Goal: Book appointment/travel/reservation

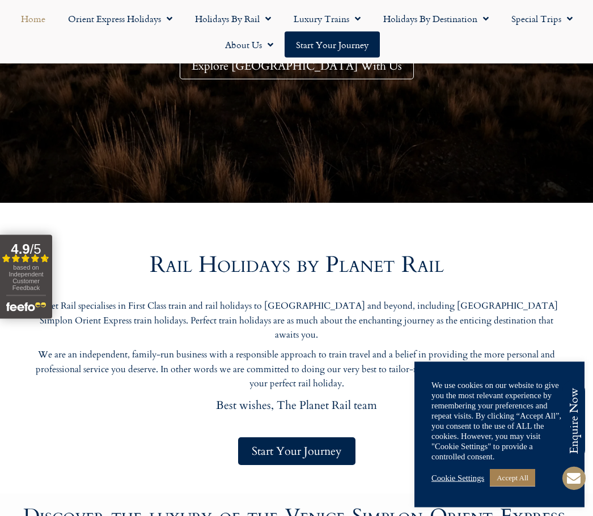
click at [524, 487] on link "Accept All" at bounding box center [512, 478] width 45 height 18
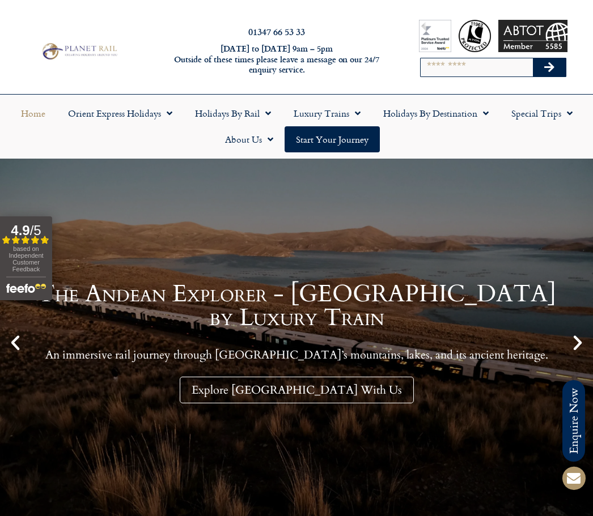
click at [334, 150] on link "Start your Journey" at bounding box center [332, 139] width 95 height 26
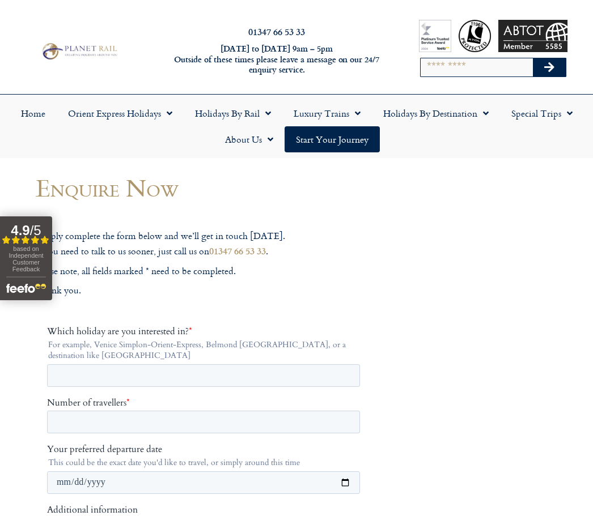
click at [46, 117] on link "Home" at bounding box center [33, 113] width 47 height 26
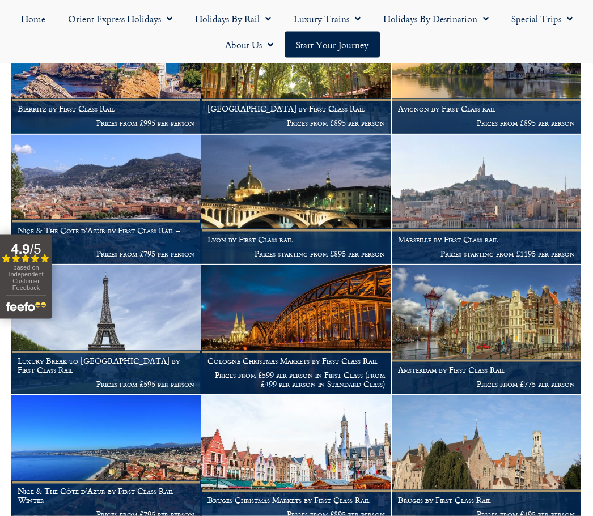
scroll to position [1222, 0]
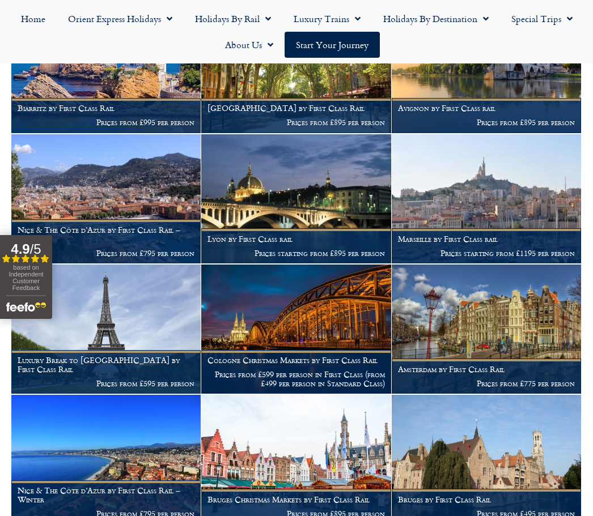
click at [297, 370] on p "Prices from £599 per person in First Class (from £499 per person in Standard Cl…" at bounding box center [295, 379] width 177 height 18
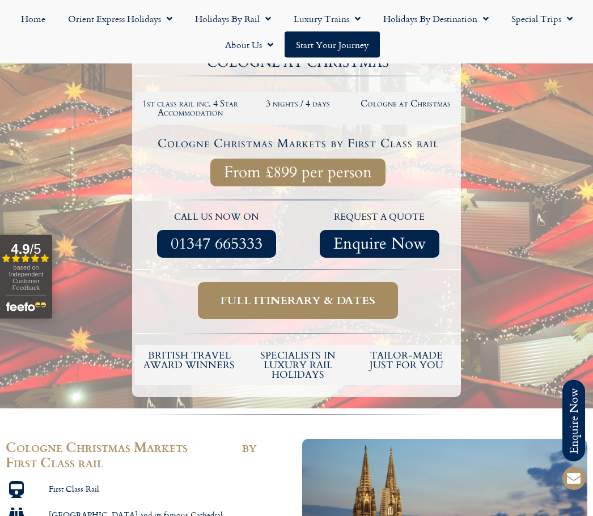
scroll to position [269, 0]
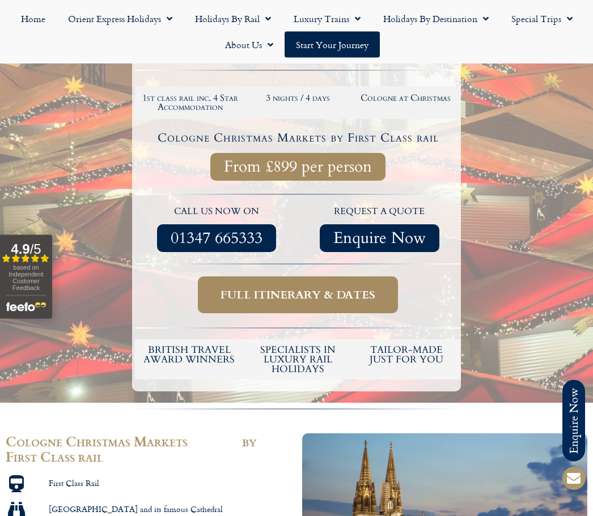
click at [302, 295] on span "Full itinerary & dates" at bounding box center [297, 296] width 155 height 14
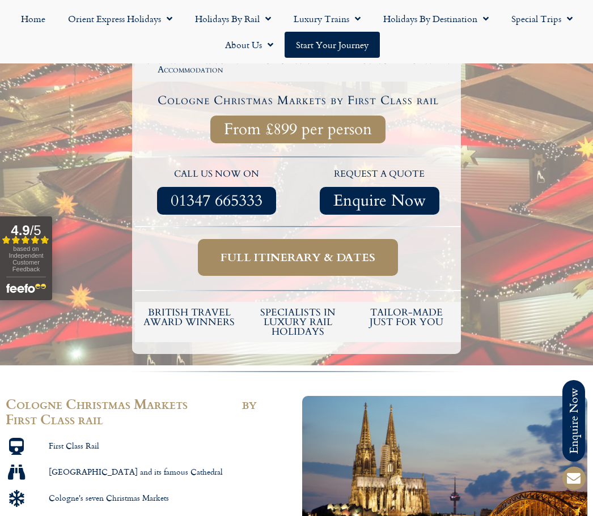
scroll to position [308, 0]
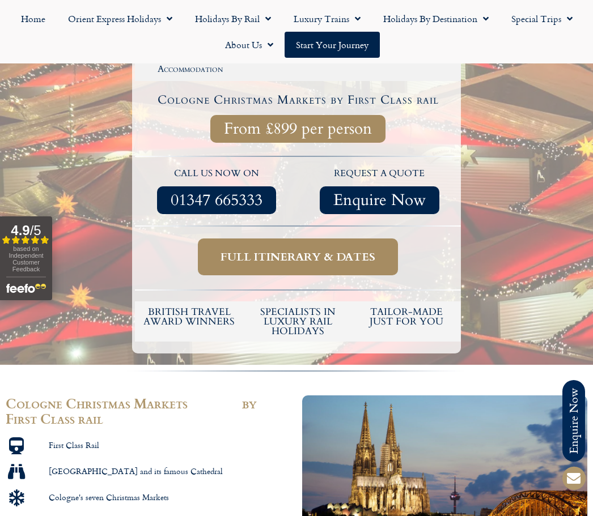
click at [316, 256] on span "Full itinerary & dates" at bounding box center [297, 257] width 155 height 14
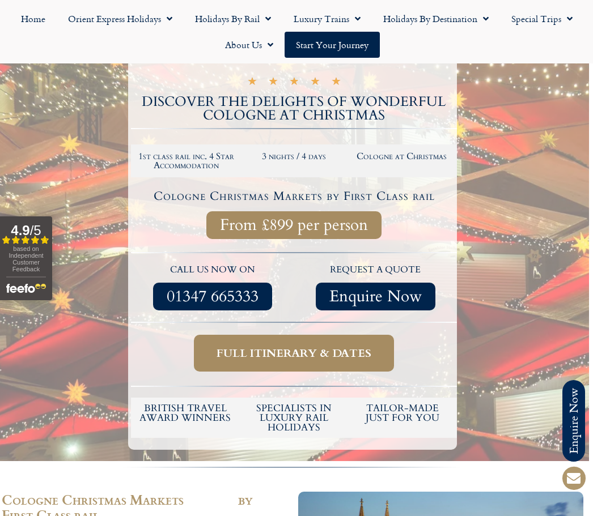
scroll to position [211, 4]
click at [319, 354] on span "Full itinerary & dates" at bounding box center [294, 354] width 155 height 14
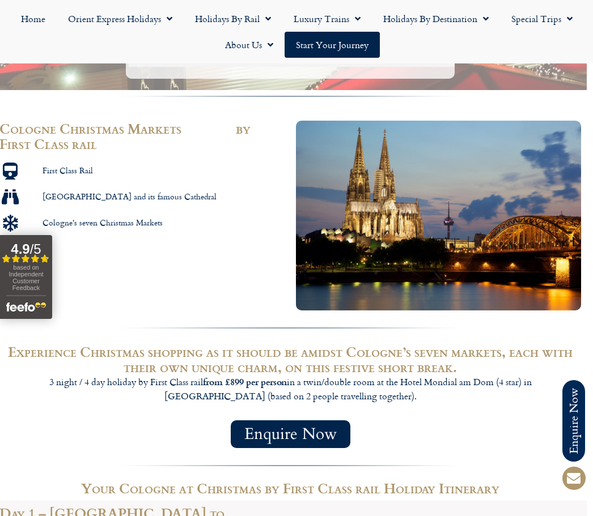
scroll to position [593, 6]
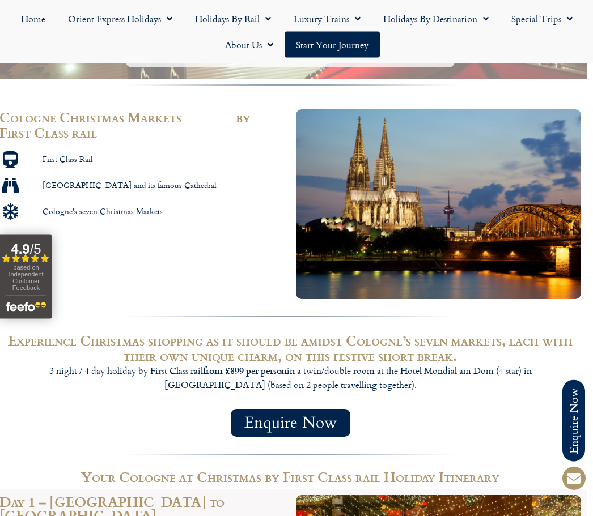
click at [303, 422] on span "Enquire Now" at bounding box center [290, 424] width 92 height 14
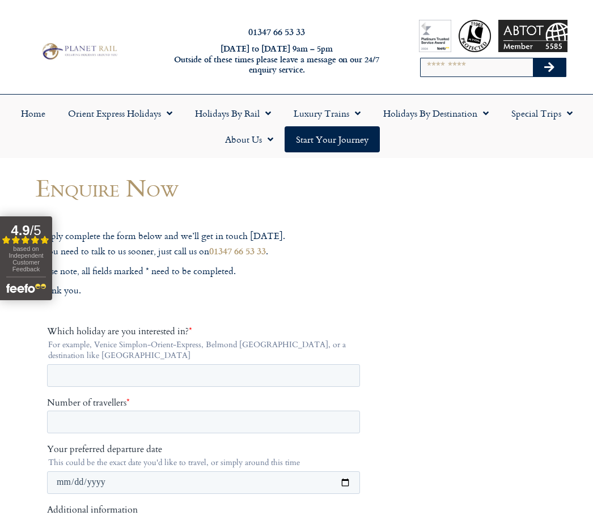
click at [443, 69] on input "Search" at bounding box center [477, 67] width 113 height 18
type input "**********"
click at [549, 67] on button "Search" at bounding box center [549, 67] width 33 height 18
click at [552, 71] on icon "Search" at bounding box center [549, 67] width 10 height 11
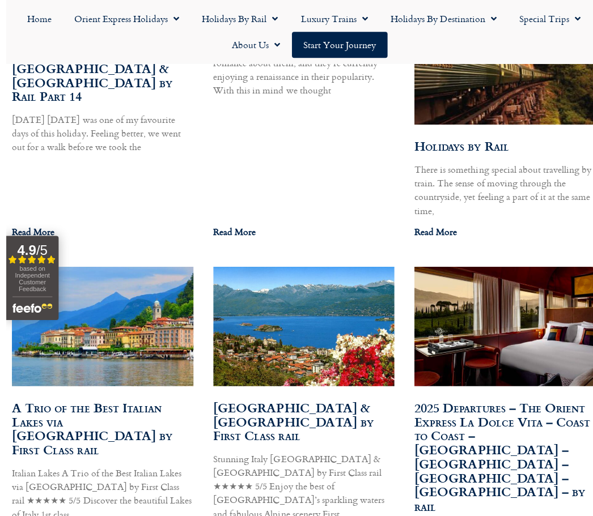
scroll to position [753, 0]
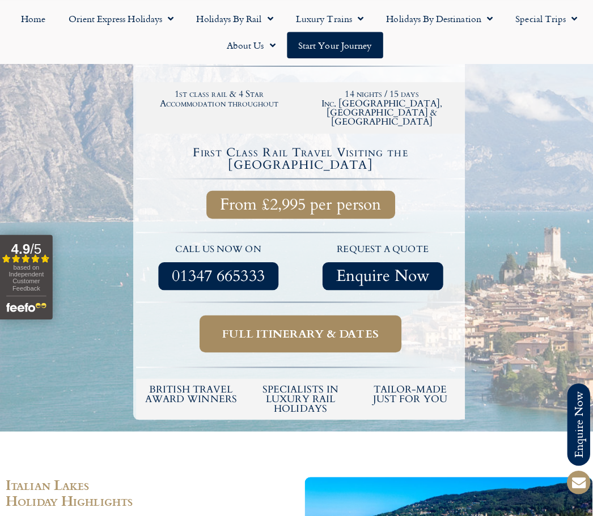
scroll to position [341, 0]
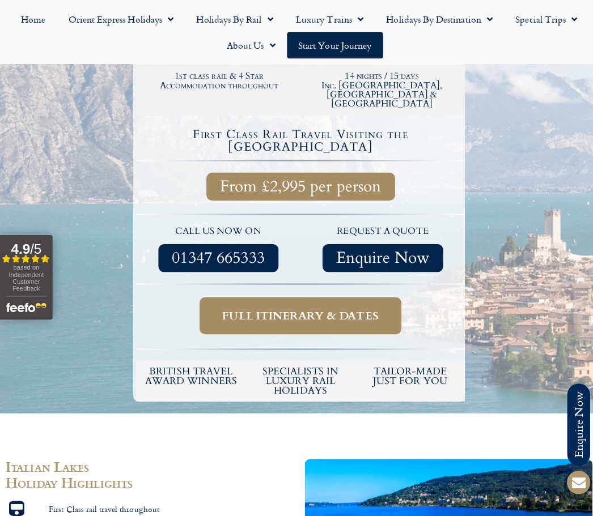
click at [313, 306] on span "Full itinerary & dates" at bounding box center [297, 313] width 155 height 14
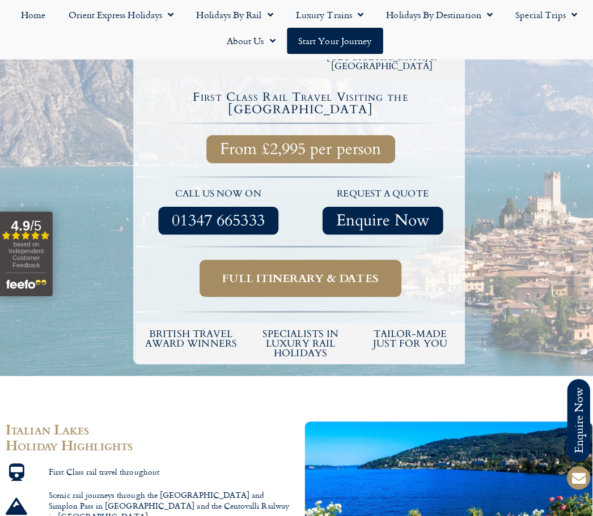
scroll to position [375, 0]
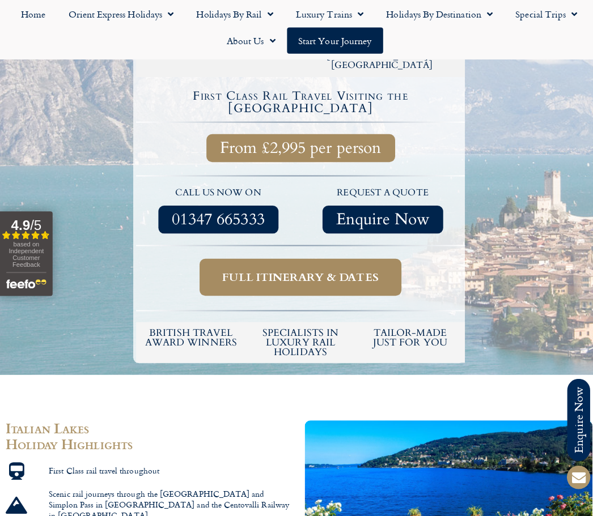
click at [320, 273] on span "Full itinerary & dates" at bounding box center [297, 280] width 155 height 14
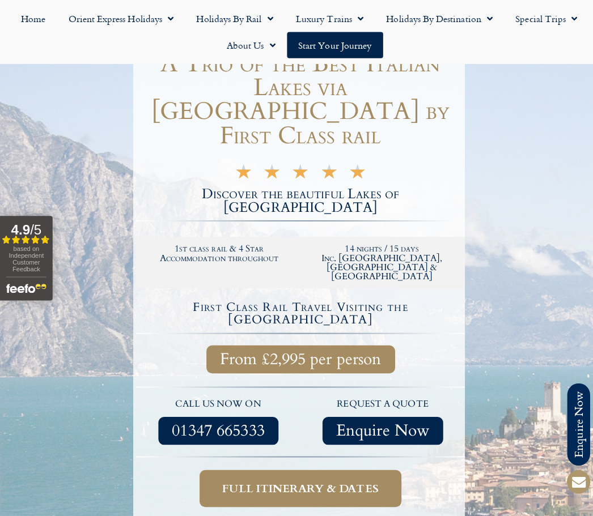
scroll to position [0, 0]
